Goal: Go to known website: Go to known website

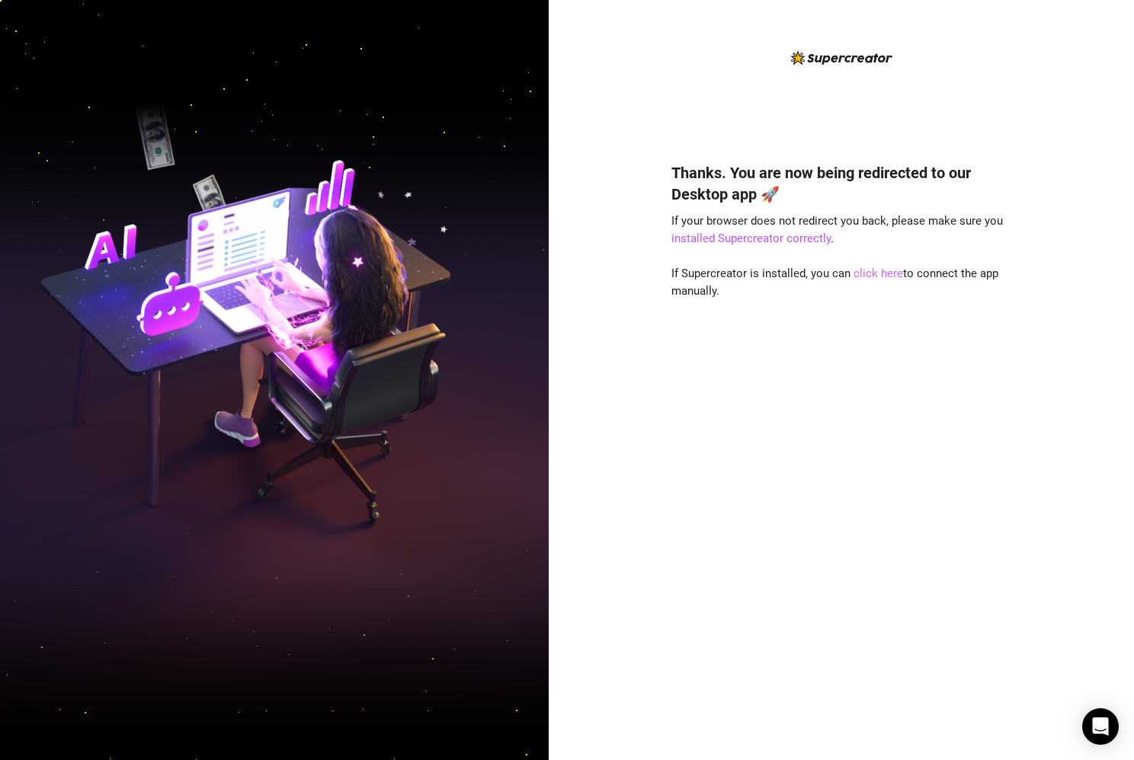
click at [866, 267] on link "click here" at bounding box center [878, 274] width 50 height 14
